Goal: Use online tool/utility: Utilize a website feature to perform a specific function

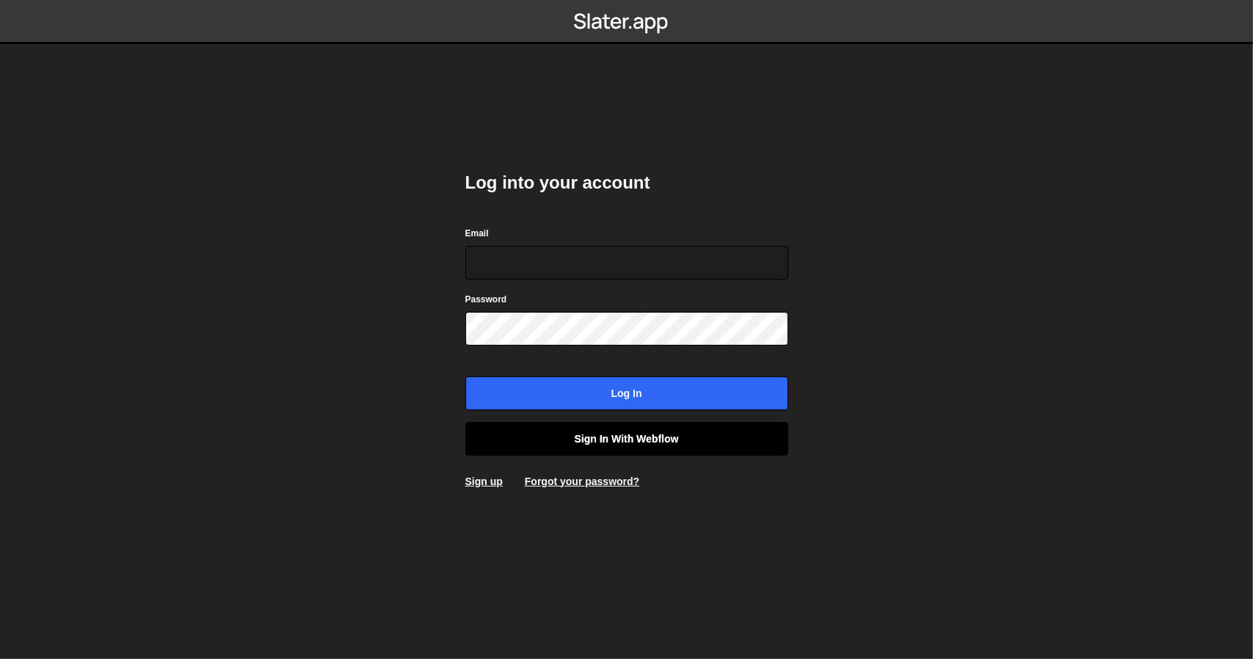
click at [559, 452] on link "Sign in with Webflow" at bounding box center [626, 439] width 323 height 34
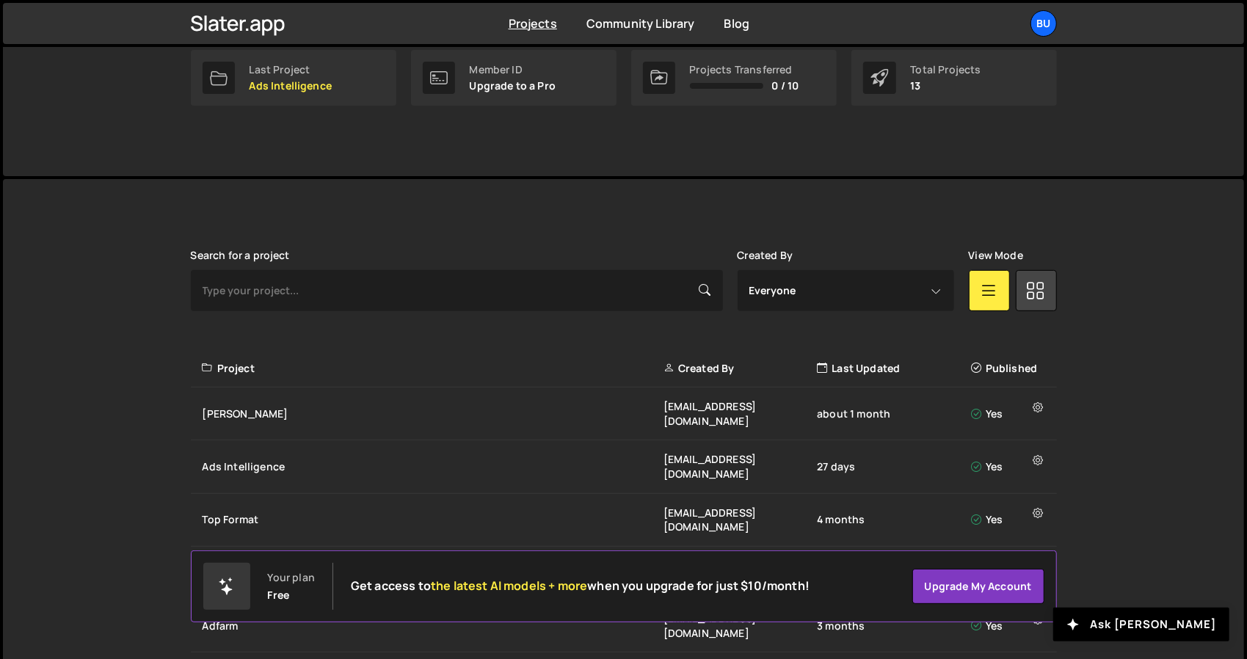
scroll to position [244, 0]
click at [245, 407] on div "[PERSON_NAME]" at bounding box center [433, 414] width 461 height 15
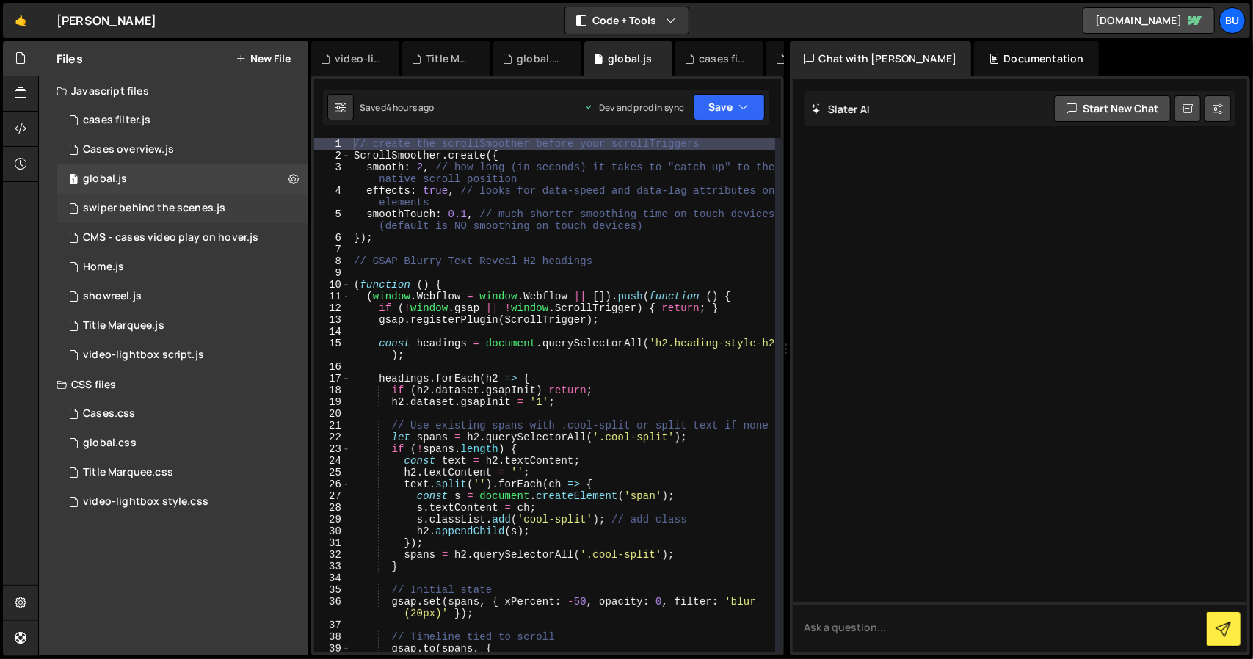
click at [195, 216] on div "1 swiper behind the scenes.js 0" at bounding box center [182, 208] width 252 height 29
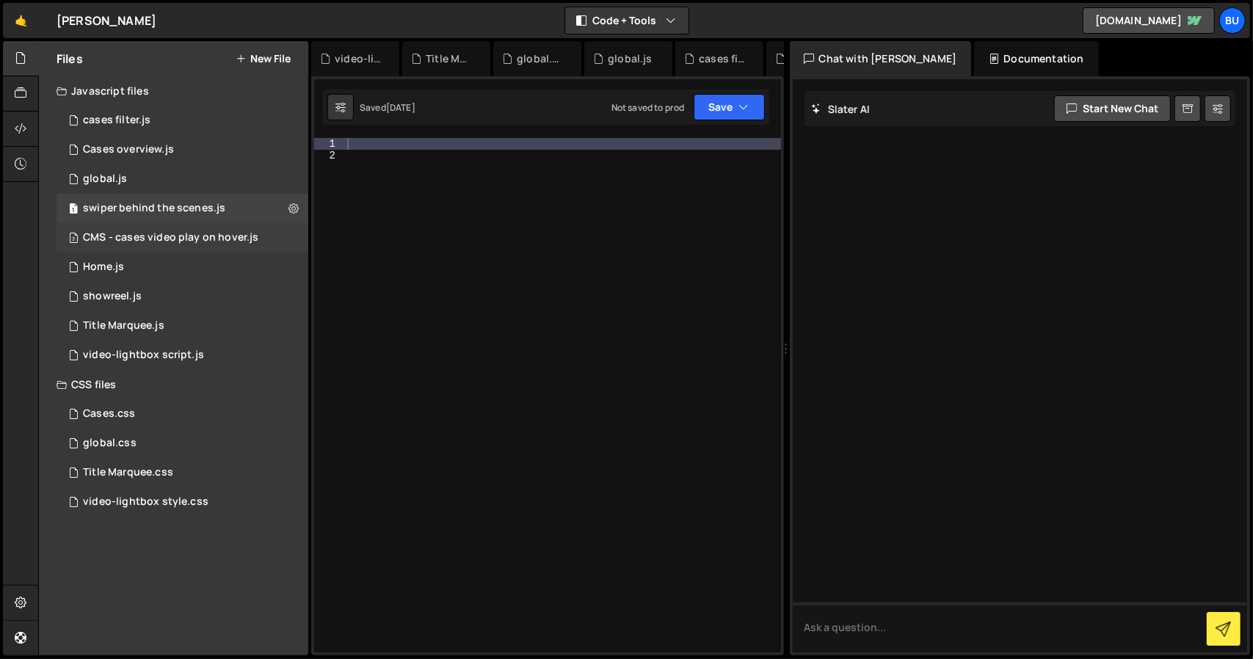
click at [188, 233] on div "CMS - cases video play on hover.js" at bounding box center [170, 237] width 175 height 13
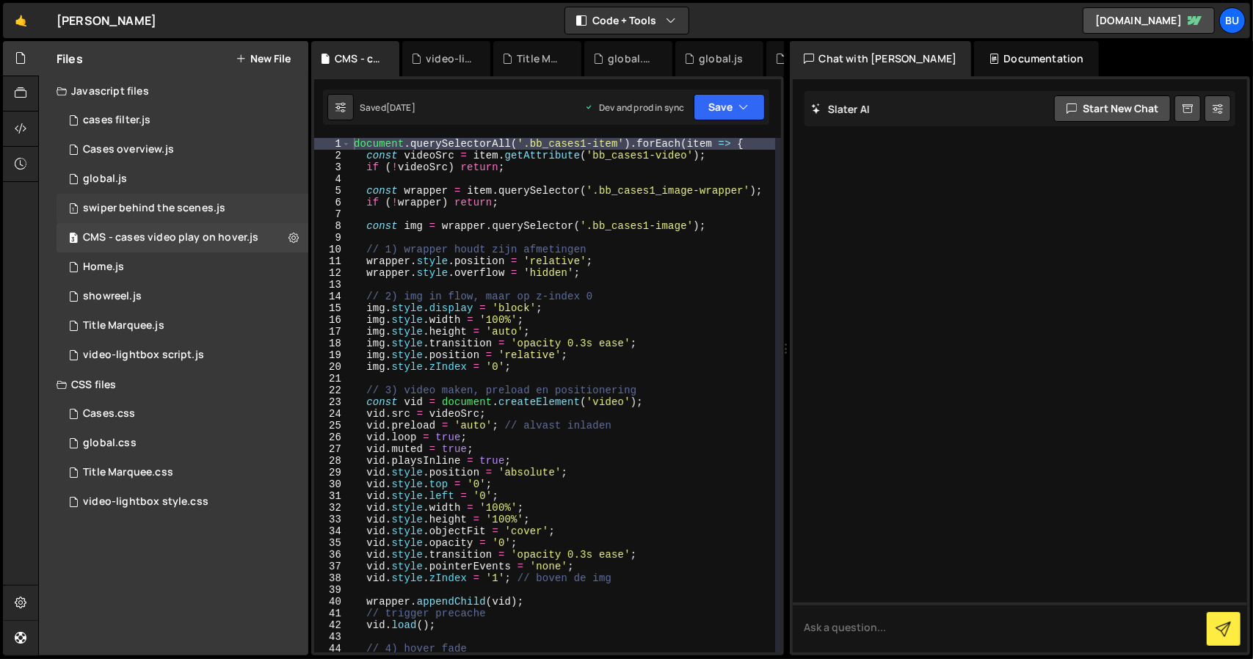
click at [193, 206] on div "swiper behind the scenes.js" at bounding box center [154, 208] width 142 height 13
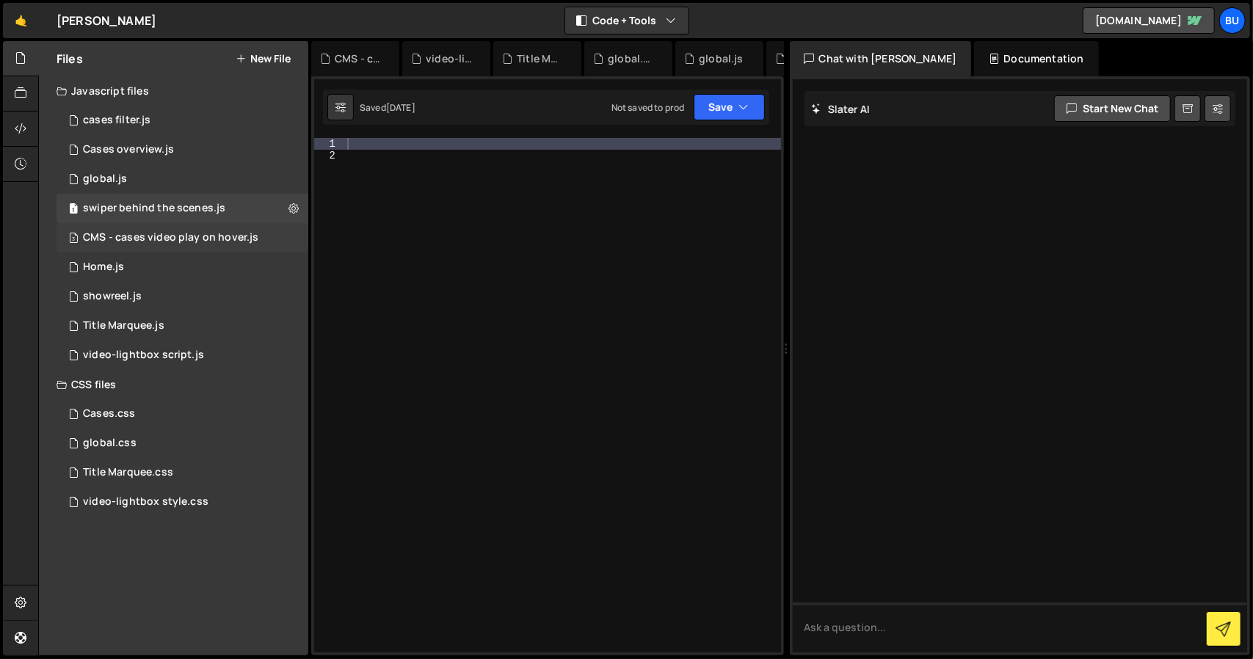
click at [235, 241] on div "CMS - cases video play on hover.js" at bounding box center [170, 237] width 175 height 13
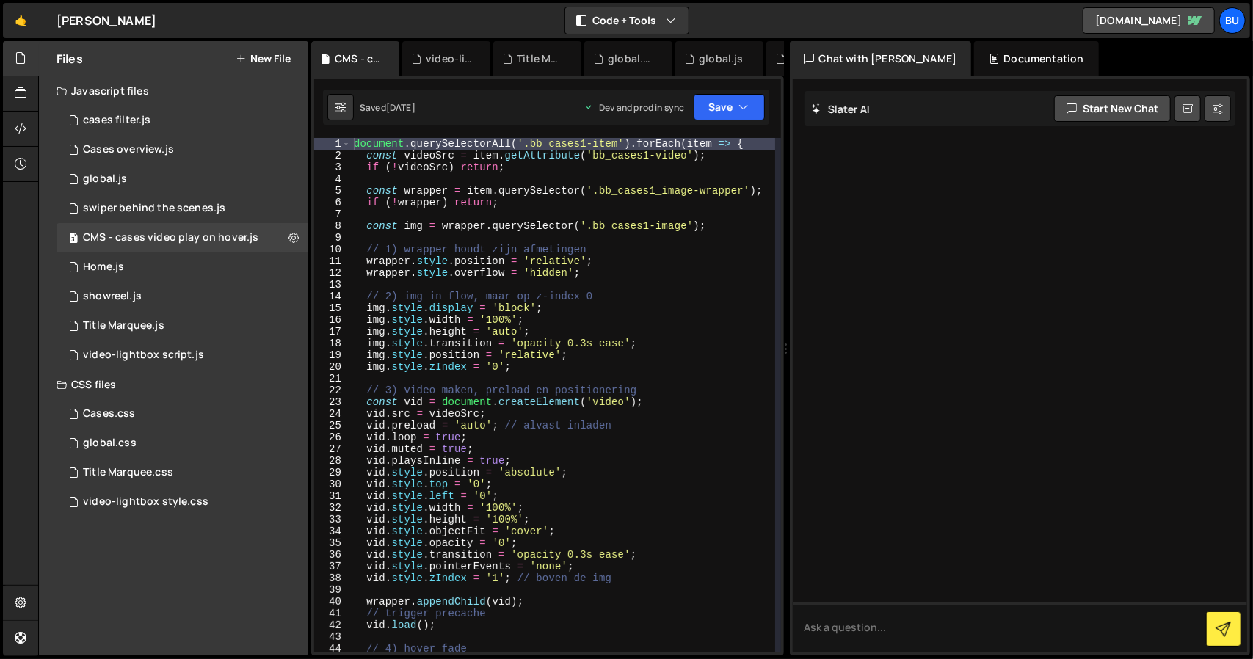
click at [200, 52] on div "Files New File" at bounding box center [173, 58] width 269 height 35
click at [968, 171] on div at bounding box center [1019, 365] width 455 height 573
click at [134, 121] on div "cases filter.js" at bounding box center [117, 120] width 68 height 13
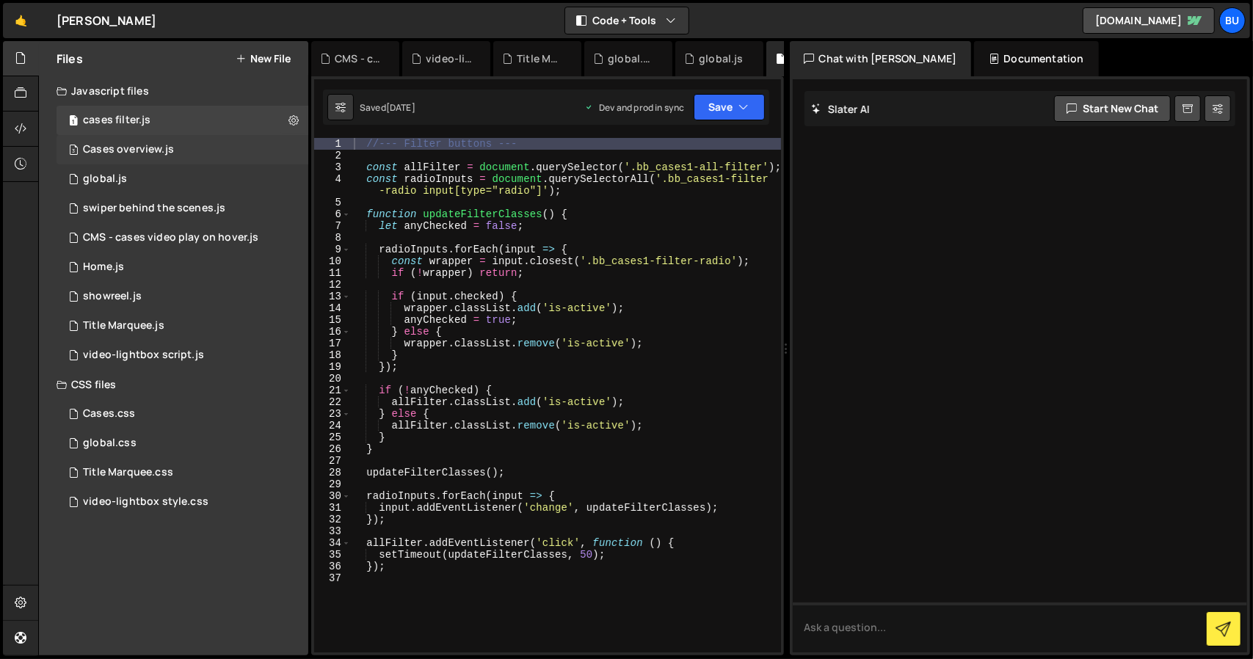
click at [125, 158] on div "3 Cases overview.js 0" at bounding box center [182, 149] width 252 height 29
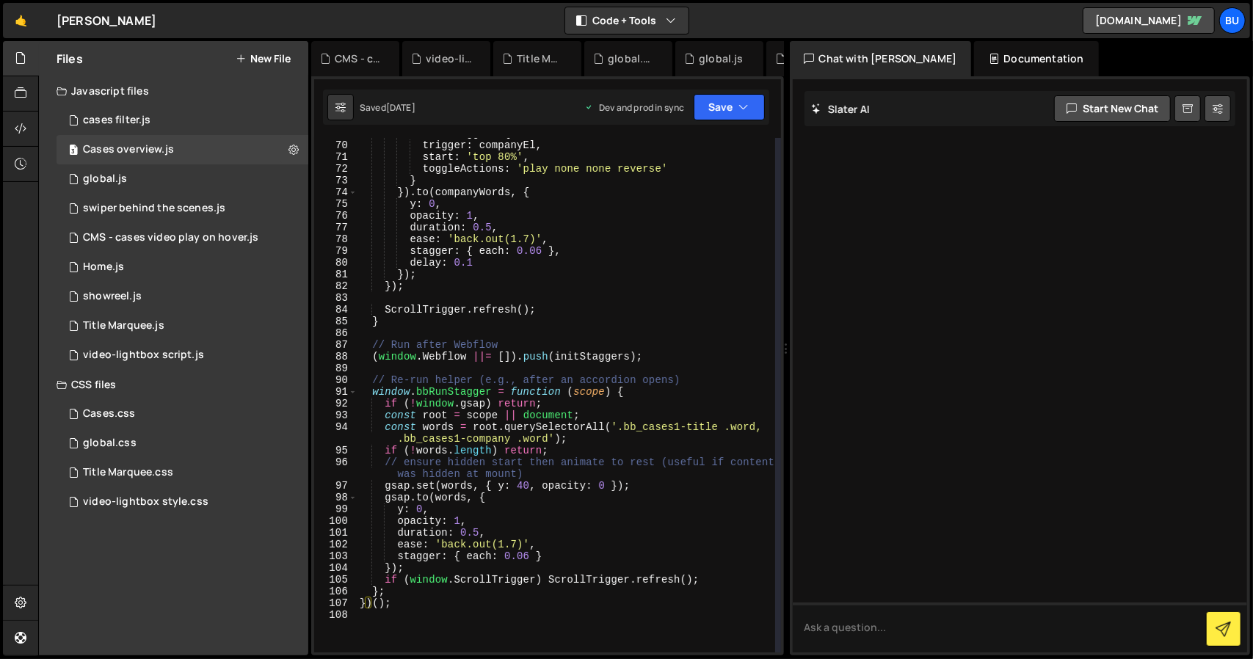
scroll to position [914, 0]
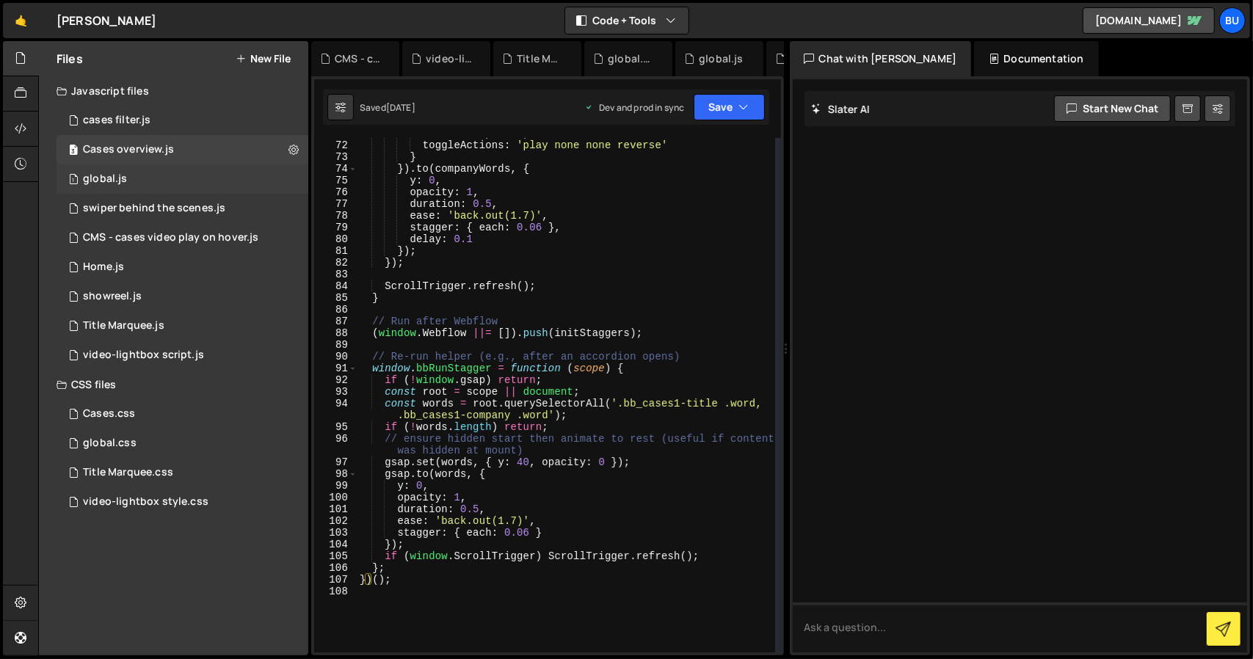
click at [128, 169] on div "1 global.js 0" at bounding box center [182, 178] width 252 height 29
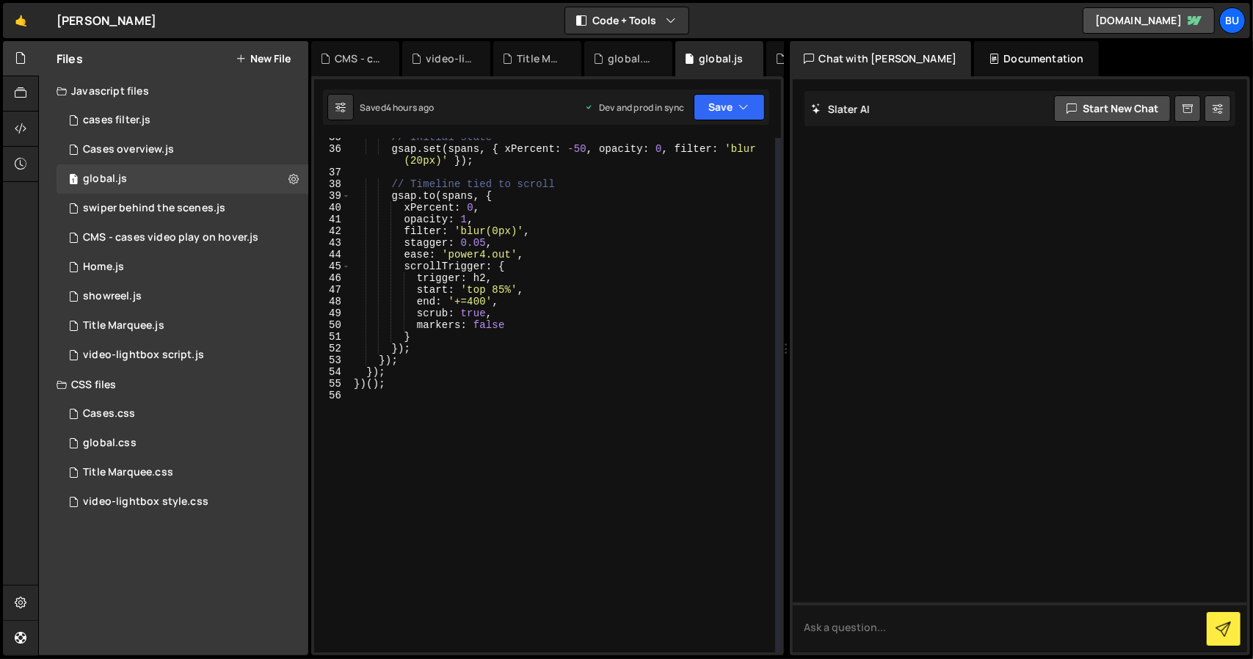
scroll to position [453, 0]
click at [134, 264] on div "1 Home.js 0" at bounding box center [182, 266] width 252 height 29
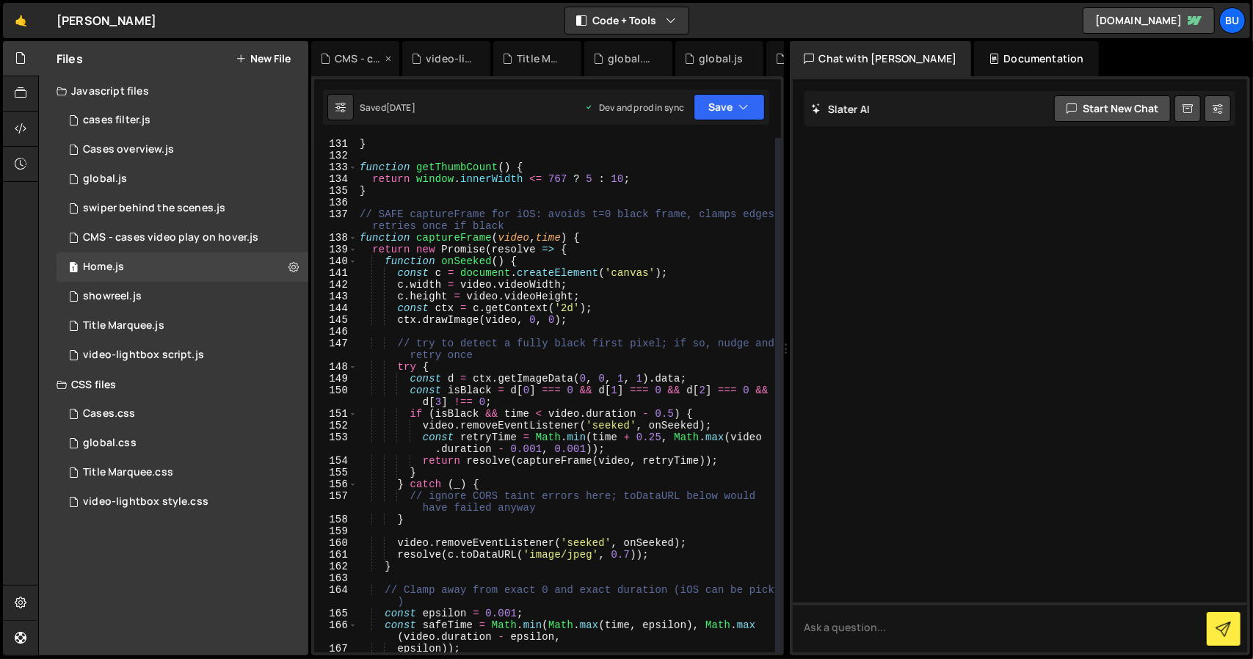
scroll to position [1644, 0]
click at [175, 181] on div "1 global.js 0" at bounding box center [182, 178] width 252 height 29
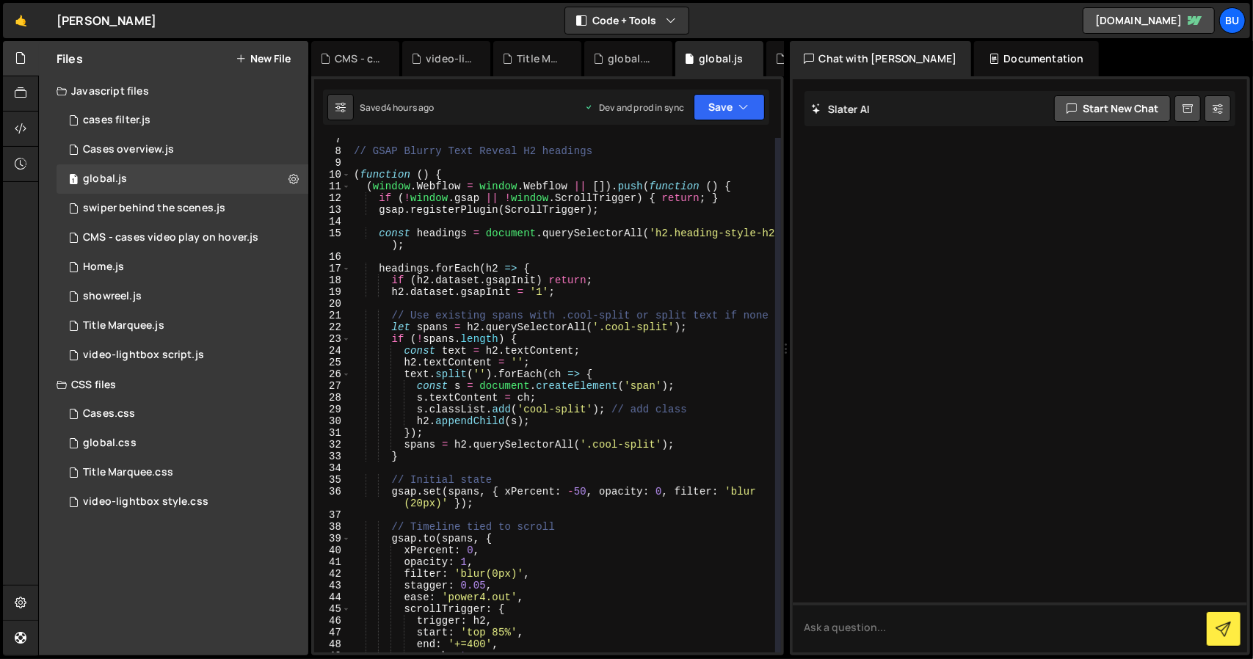
scroll to position [0, 0]
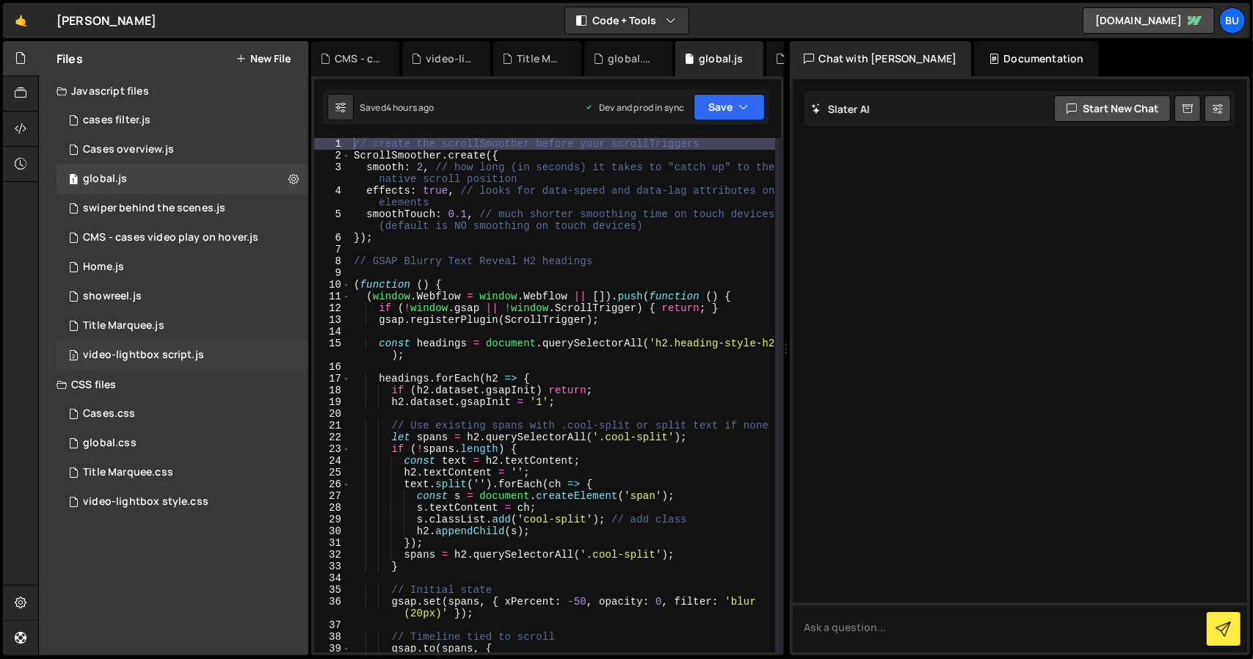
click at [183, 362] on div "2 video-lightbox script.js 0" at bounding box center [182, 354] width 252 height 29
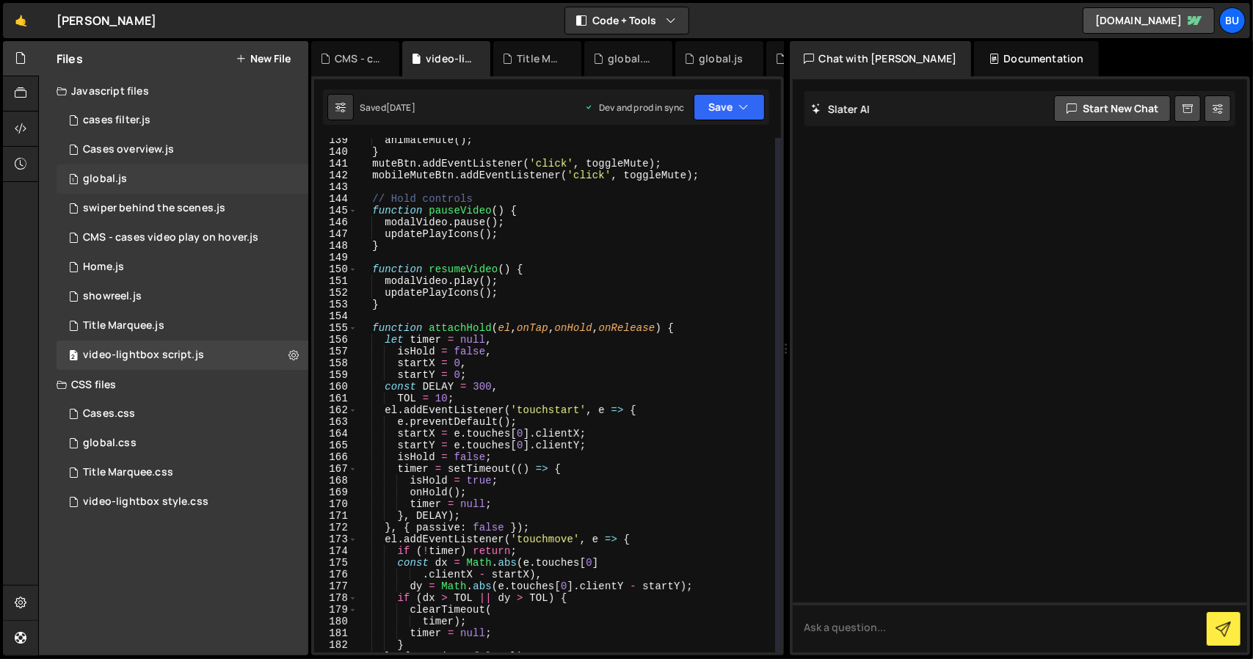
scroll to position [1687, 0]
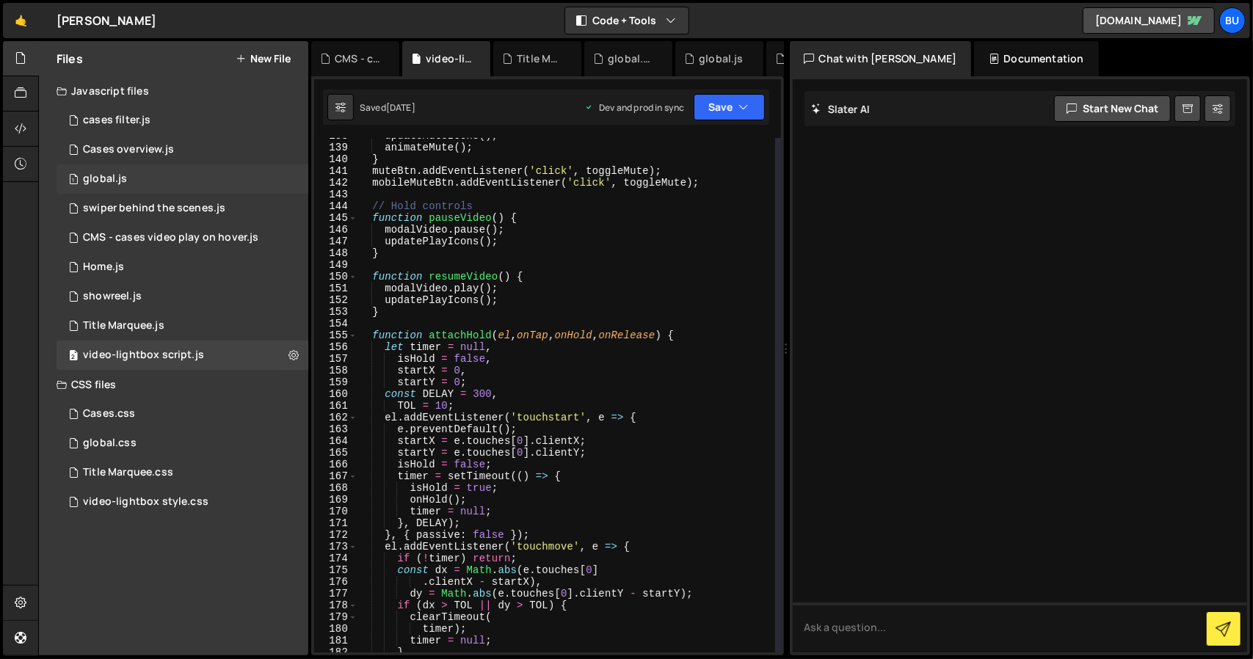
click at [104, 166] on div "1 global.js 0" at bounding box center [182, 178] width 252 height 29
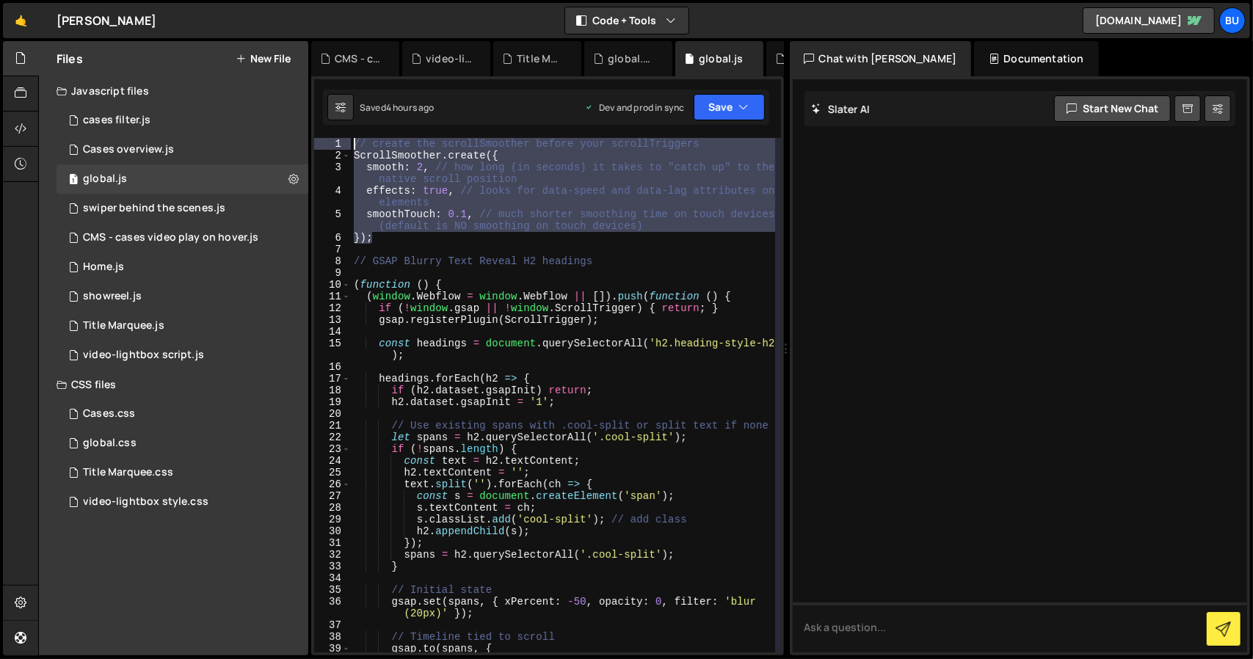
drag, startPoint x: 414, startPoint y: 242, endPoint x: 333, endPoint y: 145, distance: 126.6
click at [333, 145] on div "}); 1 2 3 4 5 6 7 8 9 10 11 12 13 14 15 16 17 18 19 20 21 22 23 24 25 26 27 28 …" at bounding box center [547, 395] width 467 height 514
type textarea "// create the scrollSmoother before your scrollTriggers ScrollSmoother.create({"
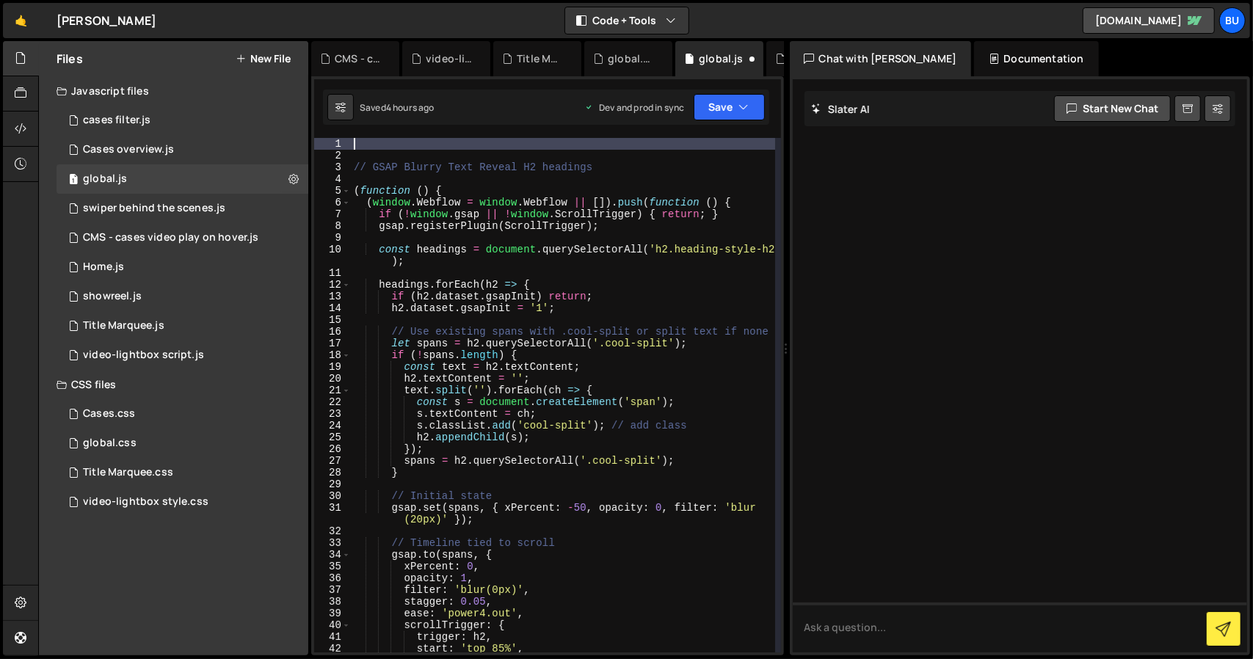
paste textarea "});"
type textarea "});"
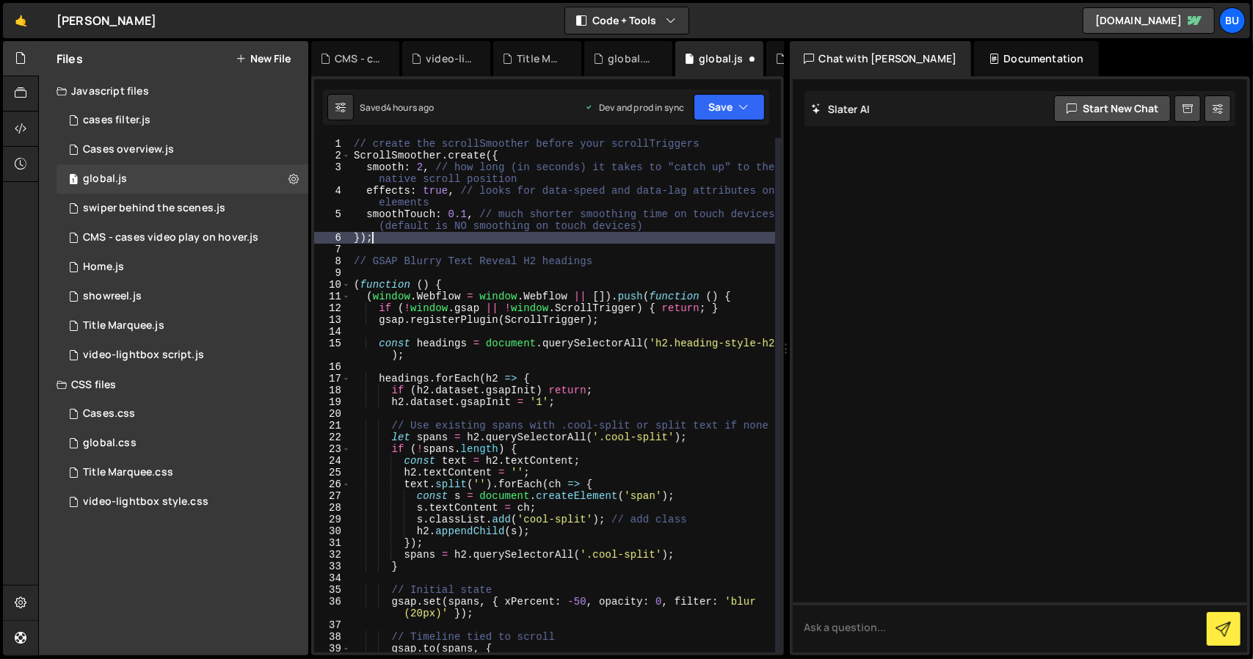
click at [637, 273] on div "// create the scrollSmoother before your scrollTriggers ScrollSmoother . create…" at bounding box center [563, 407] width 424 height 538
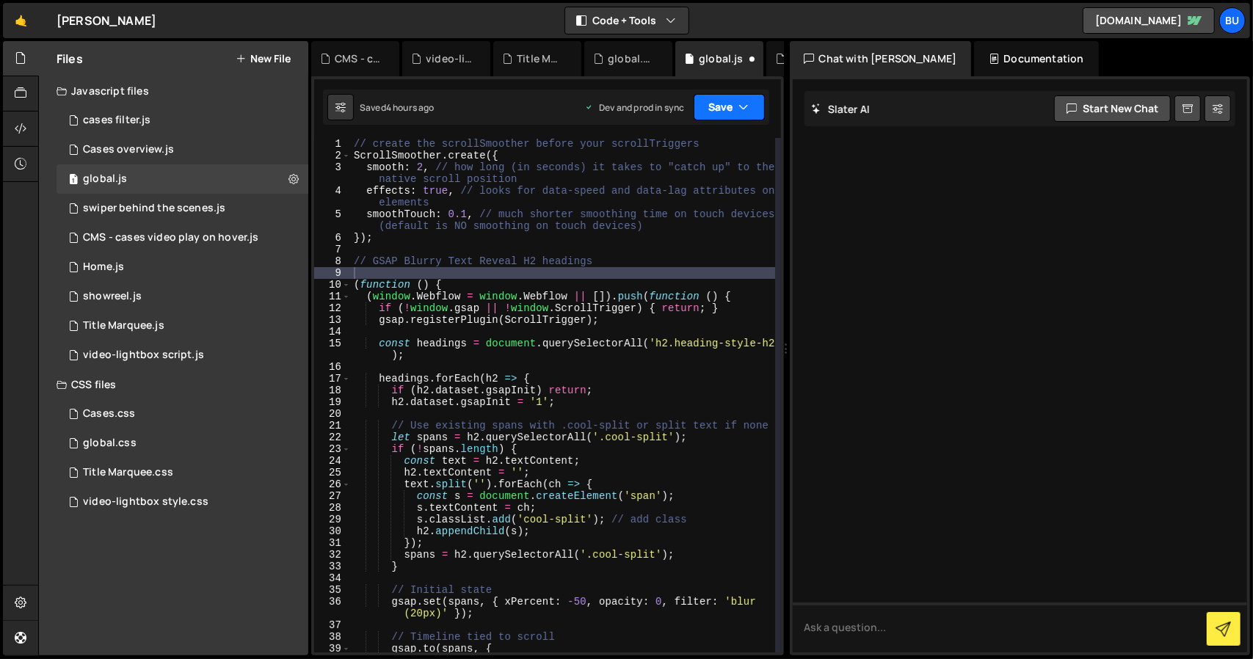
click at [751, 109] on button "Save" at bounding box center [728, 107] width 71 height 26
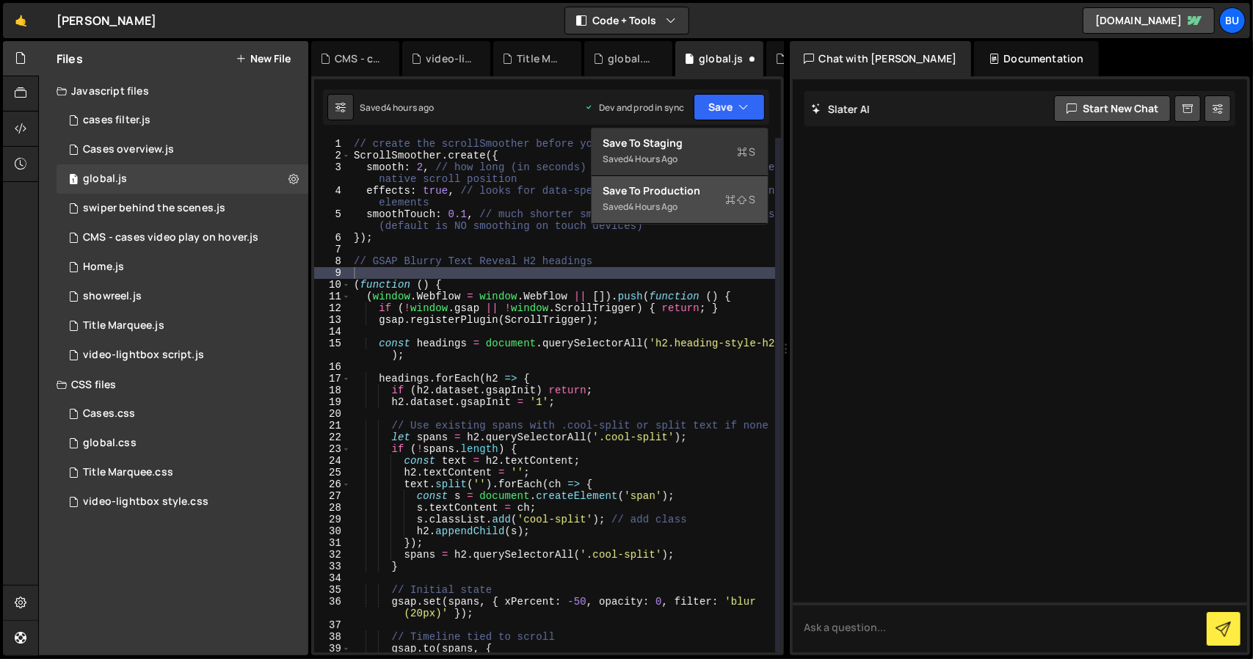
click at [732, 197] on icon at bounding box center [731, 199] width 10 height 15
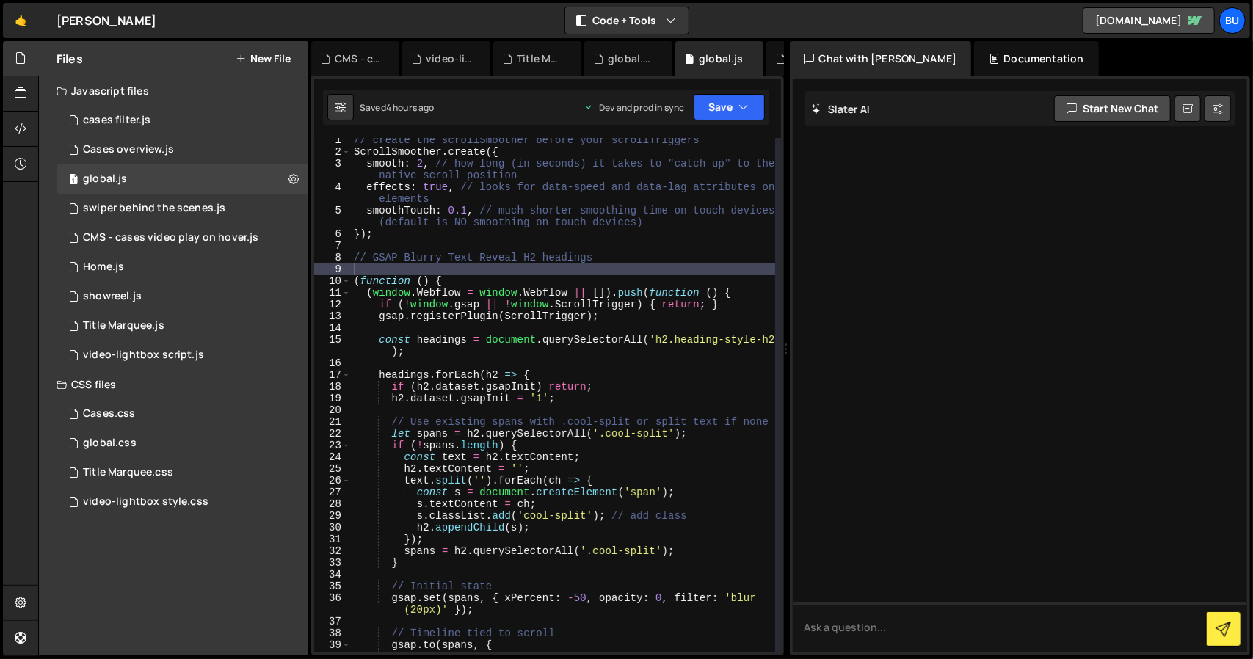
scroll to position [0, 0]
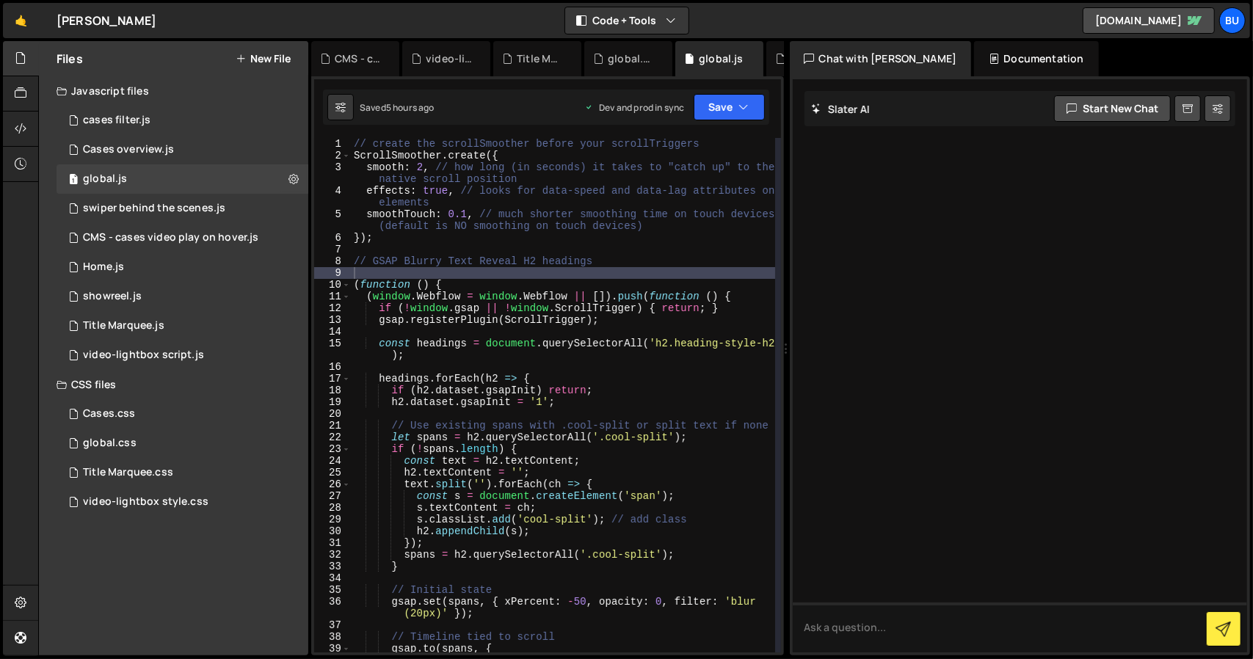
click at [621, 331] on div "// create the scrollSmoother before your scrollTriggers ScrollSmoother . create…" at bounding box center [563, 407] width 424 height 538
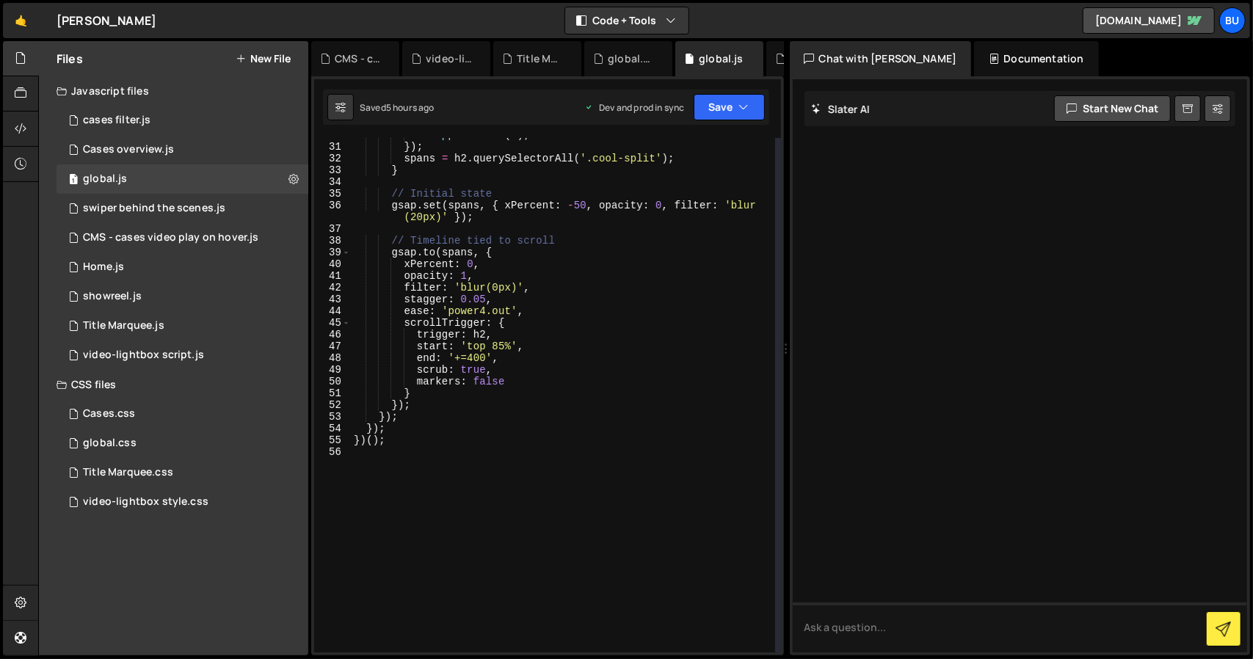
scroll to position [401, 0]
click at [149, 442] on div "global.css 0" at bounding box center [182, 443] width 252 height 29
